Goal: Navigation & Orientation: Find specific page/section

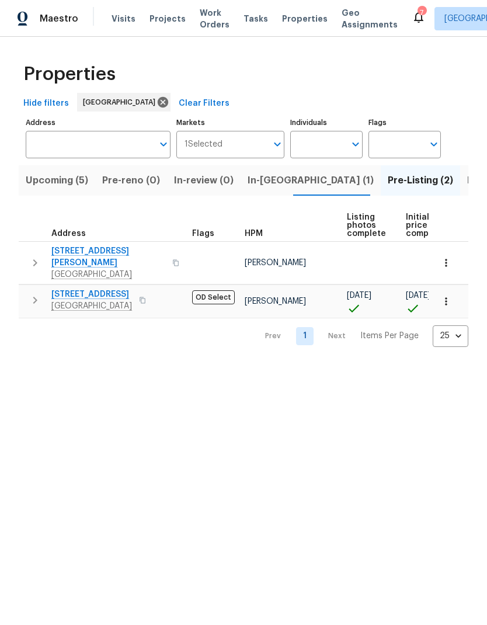
scroll to position [-6, 0]
click at [467, 182] on span "Listed (25)" at bounding box center [492, 180] width 50 height 16
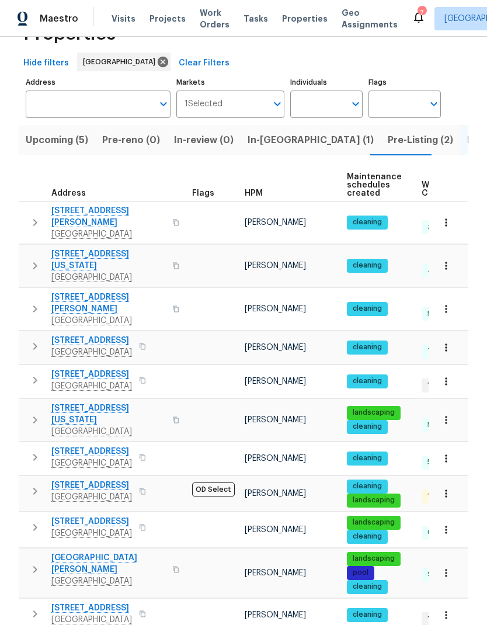
scroll to position [41, 0]
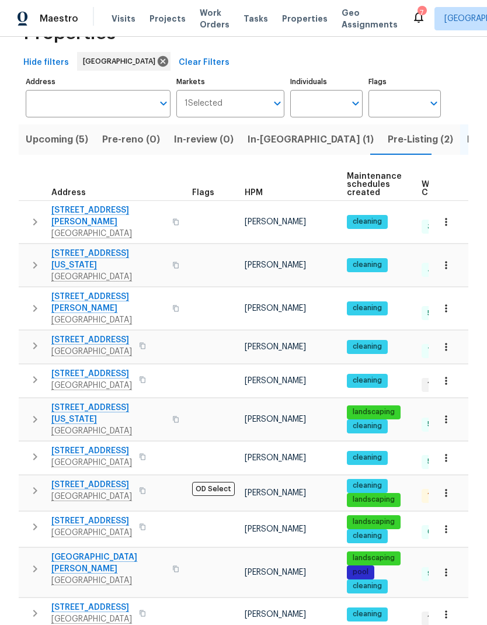
click at [95, 445] on span "[STREET_ADDRESS]" at bounding box center [91, 451] width 81 height 12
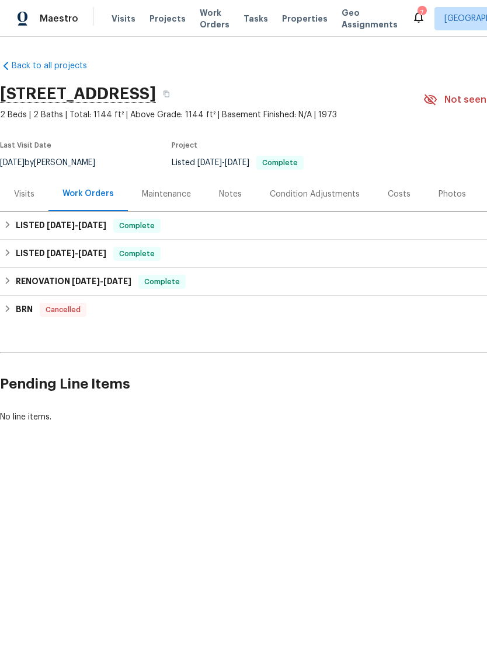
click at [297, 23] on span "Properties" at bounding box center [305, 19] width 46 height 12
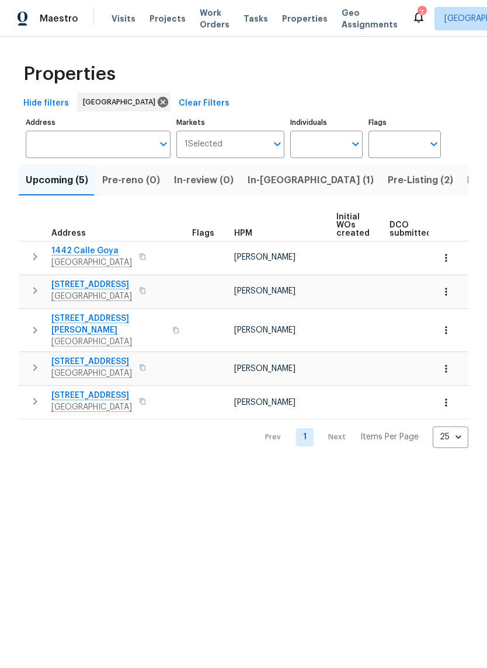
click at [467, 184] on span "Listed (25)" at bounding box center [492, 180] width 50 height 16
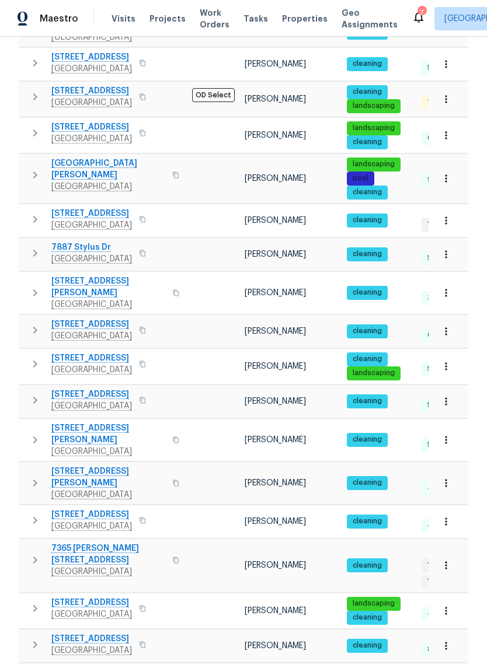
scroll to position [440, 0]
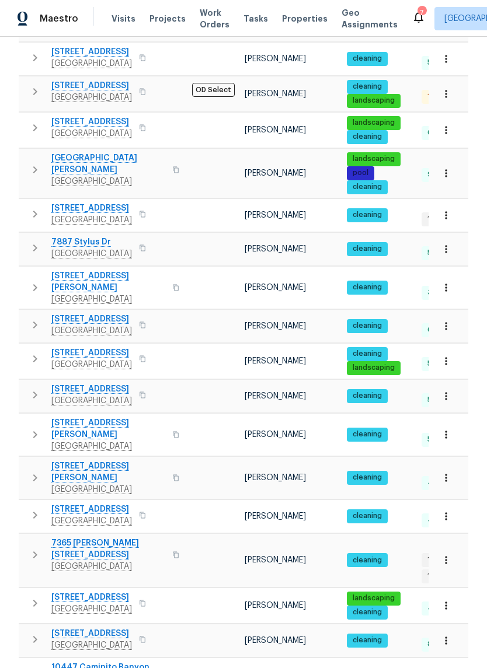
click at [94, 538] on span "7365 Calle Cristobal Unit 197" at bounding box center [108, 549] width 114 height 23
